Goal: Task Accomplishment & Management: Use online tool/utility

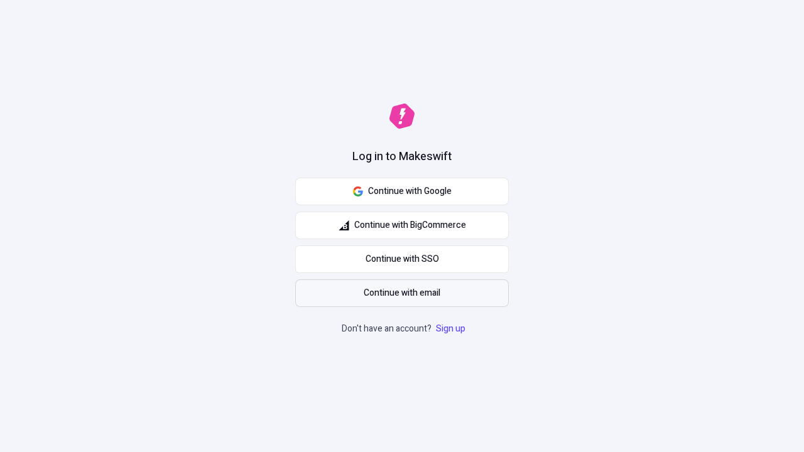
click at [402, 293] on span "Continue with email" at bounding box center [402, 294] width 77 height 14
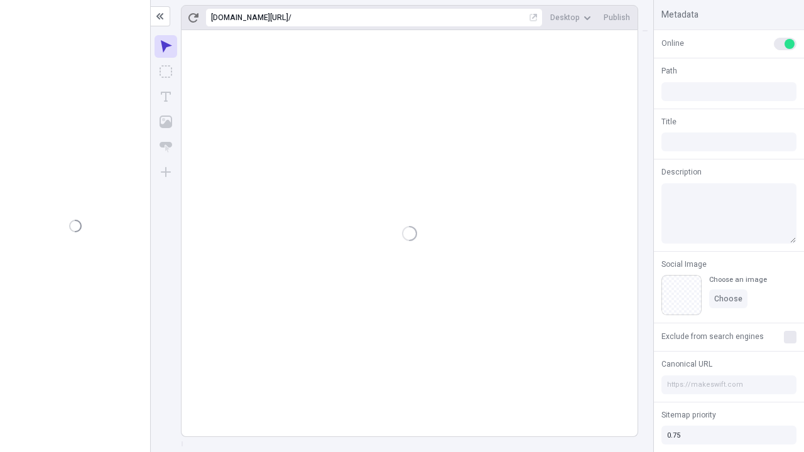
type input "/deep-link-acidus"
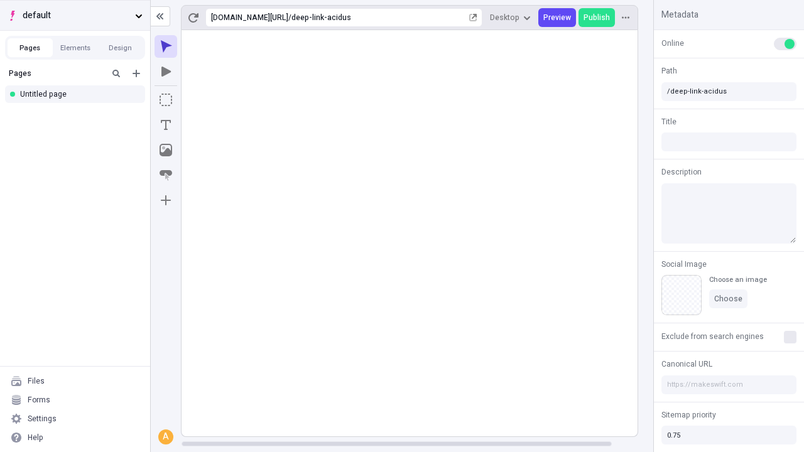
click at [75, 15] on span "default" at bounding box center [76, 16] width 107 height 14
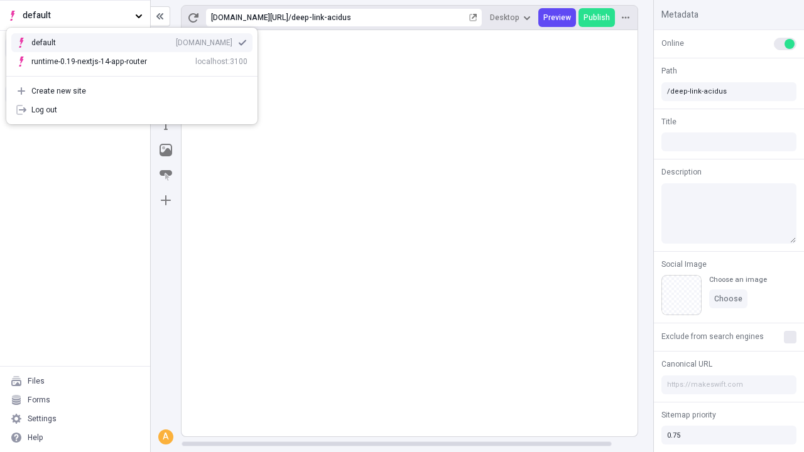
click at [132, 91] on div "Create new site" at bounding box center [139, 91] width 216 height 10
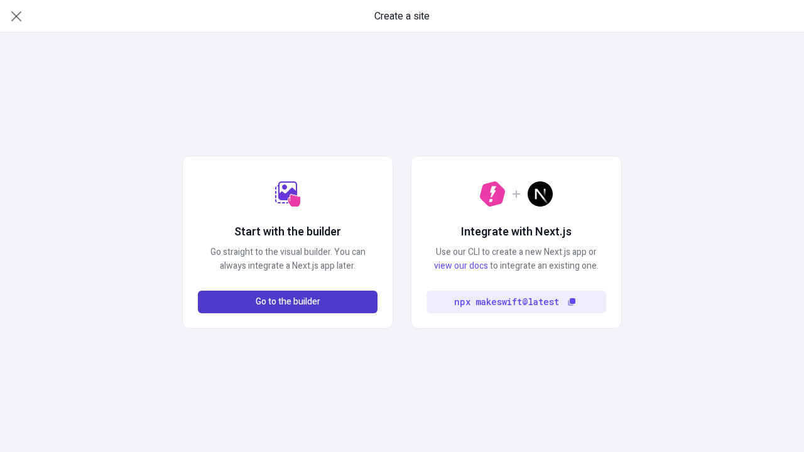
click at [288, 302] on span "Go to the builder" at bounding box center [288, 302] width 65 height 14
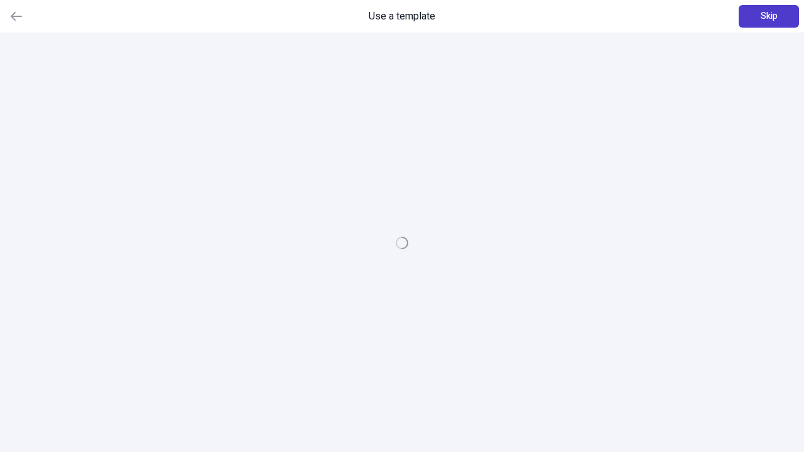
click at [769, 16] on span "Skip" at bounding box center [769, 16] width 17 height 14
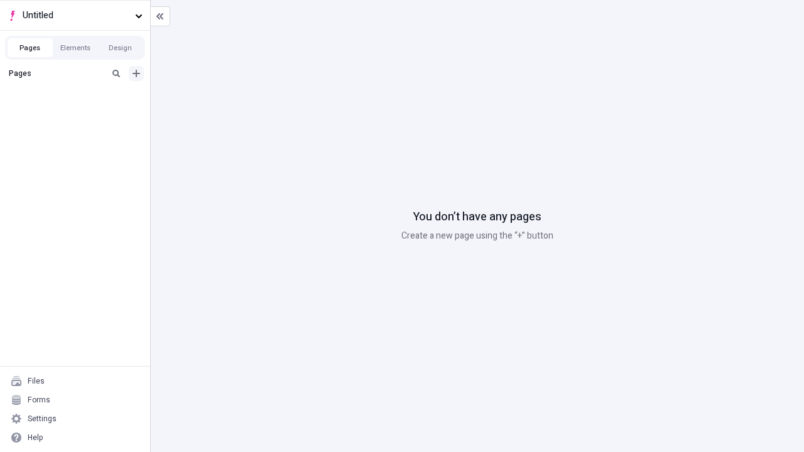
click at [136, 74] on icon "Add new" at bounding box center [137, 74] width 8 height 8
click at [79, 114] on div "Blank page" at bounding box center [78, 114] width 121 height 19
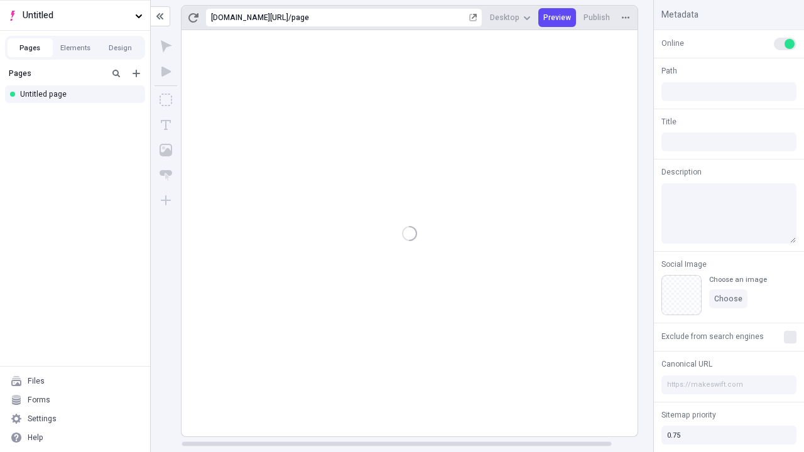
type input "/page"
click at [166, 100] on icon "Box" at bounding box center [166, 100] width 13 height 13
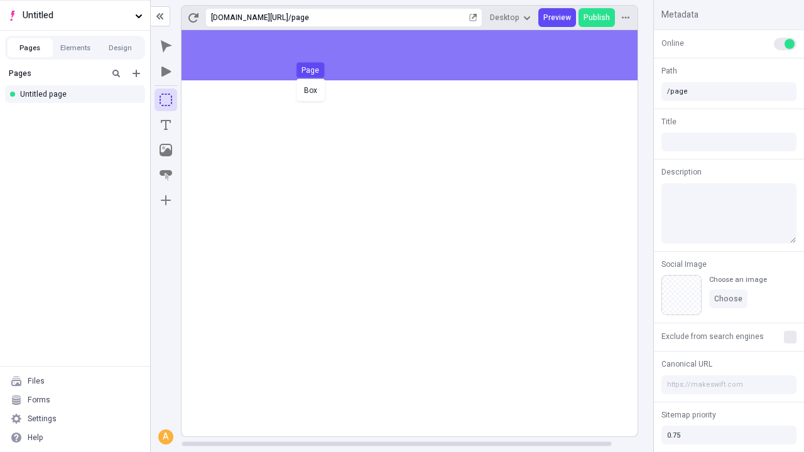
click at [422, 55] on div "Box Page" at bounding box center [402, 226] width 804 height 452
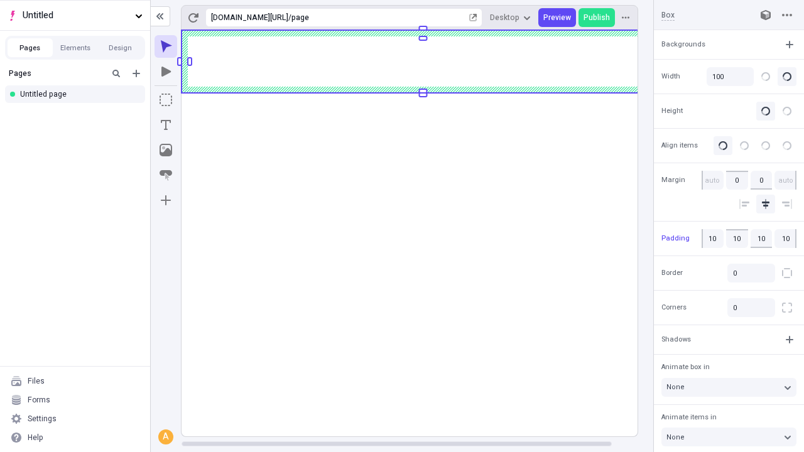
click at [166, 150] on icon "Image" at bounding box center [166, 150] width 13 height 13
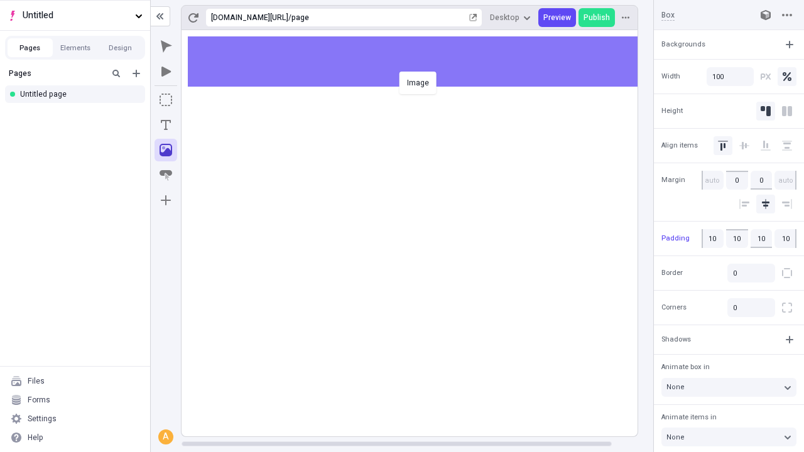
click at [422, 62] on div "Image" at bounding box center [402, 226] width 804 height 452
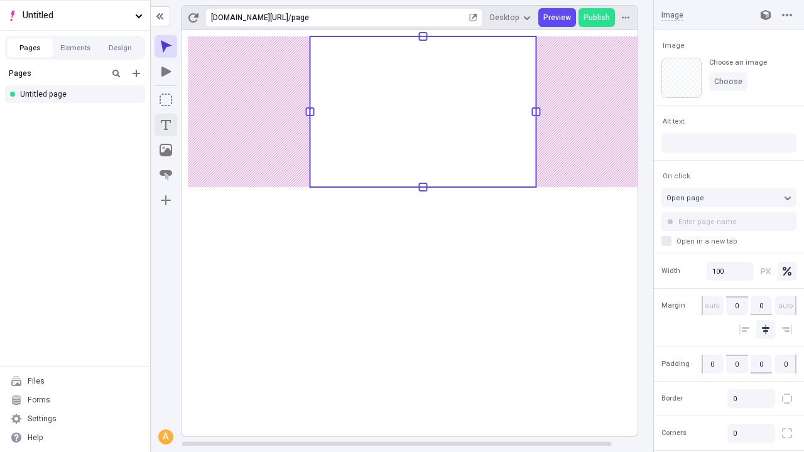
click at [166, 125] on icon "Text" at bounding box center [166, 125] width 10 height 10
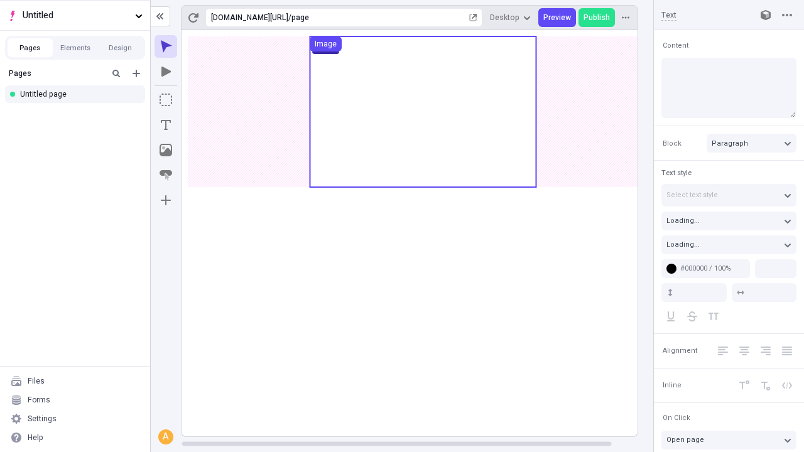
type input "18"
type input "1.5"
type textarea "Compellingly deploy distinctive web services, to dramatically administrate enab…"
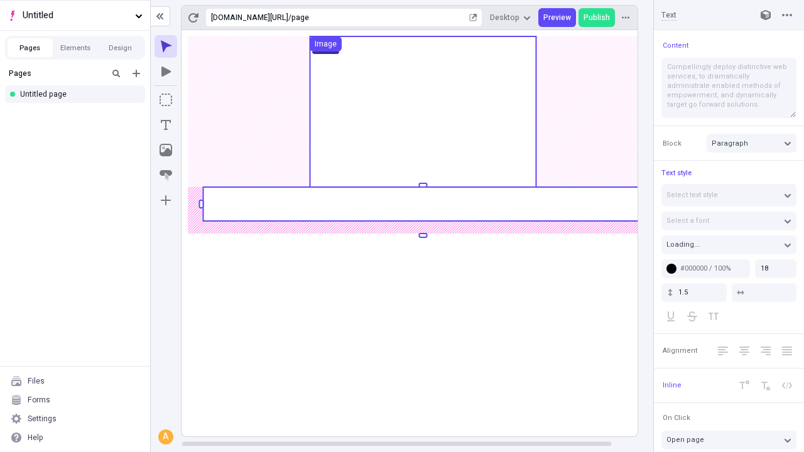
click at [422, 204] on rect at bounding box center [423, 204] width 440 height 34
click at [422, 204] on rect at bounding box center [423, 233] width 483 height 407
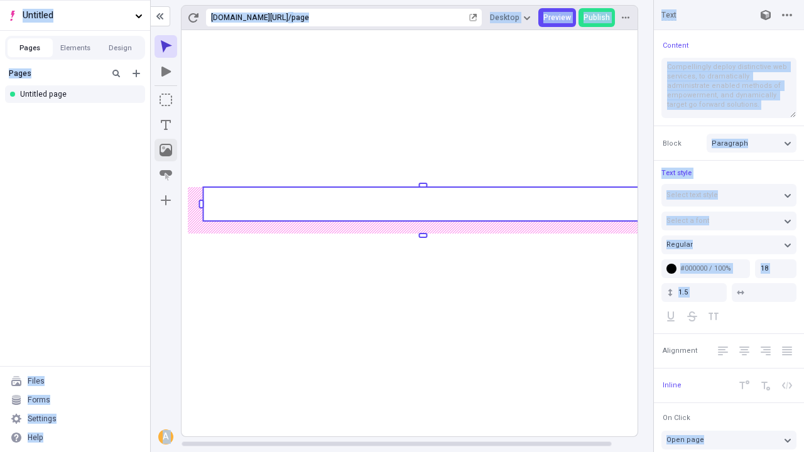
click at [166, 150] on icon "Image" at bounding box center [166, 150] width 13 height 13
